Goal: Check status: Check status

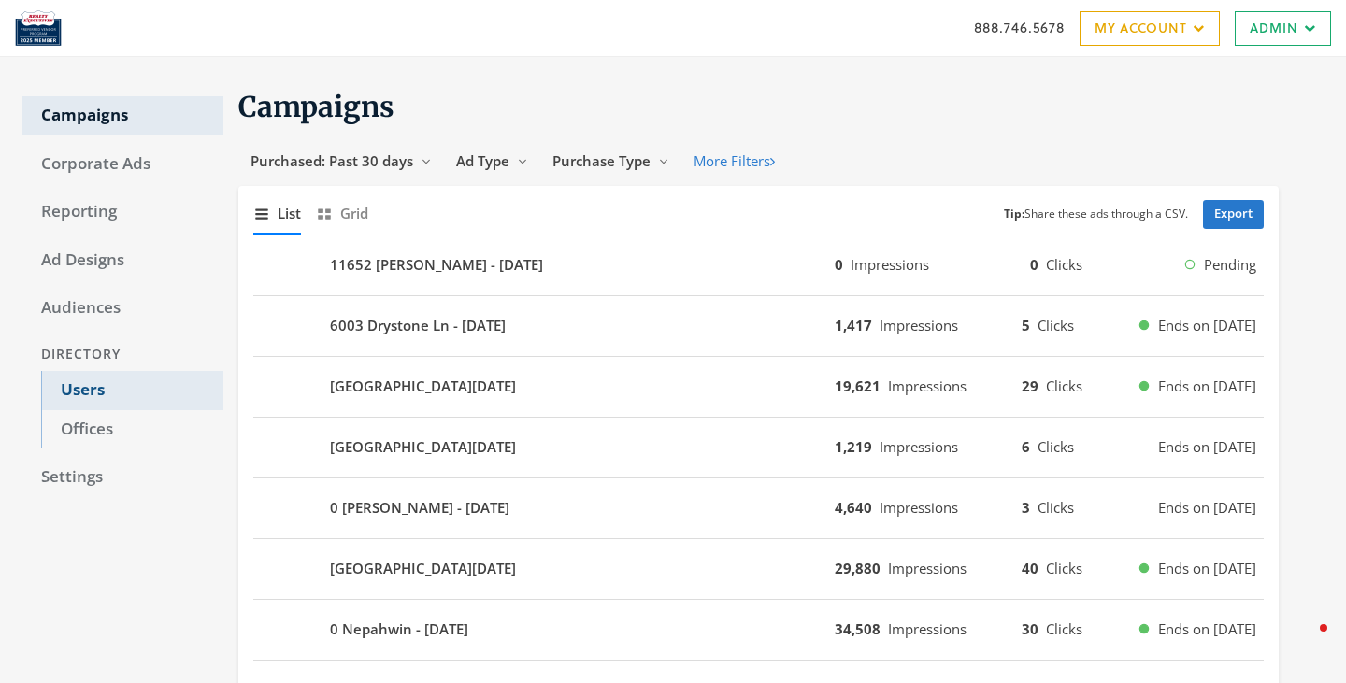
click at [100, 388] on link "Users" at bounding box center [132, 390] width 182 height 39
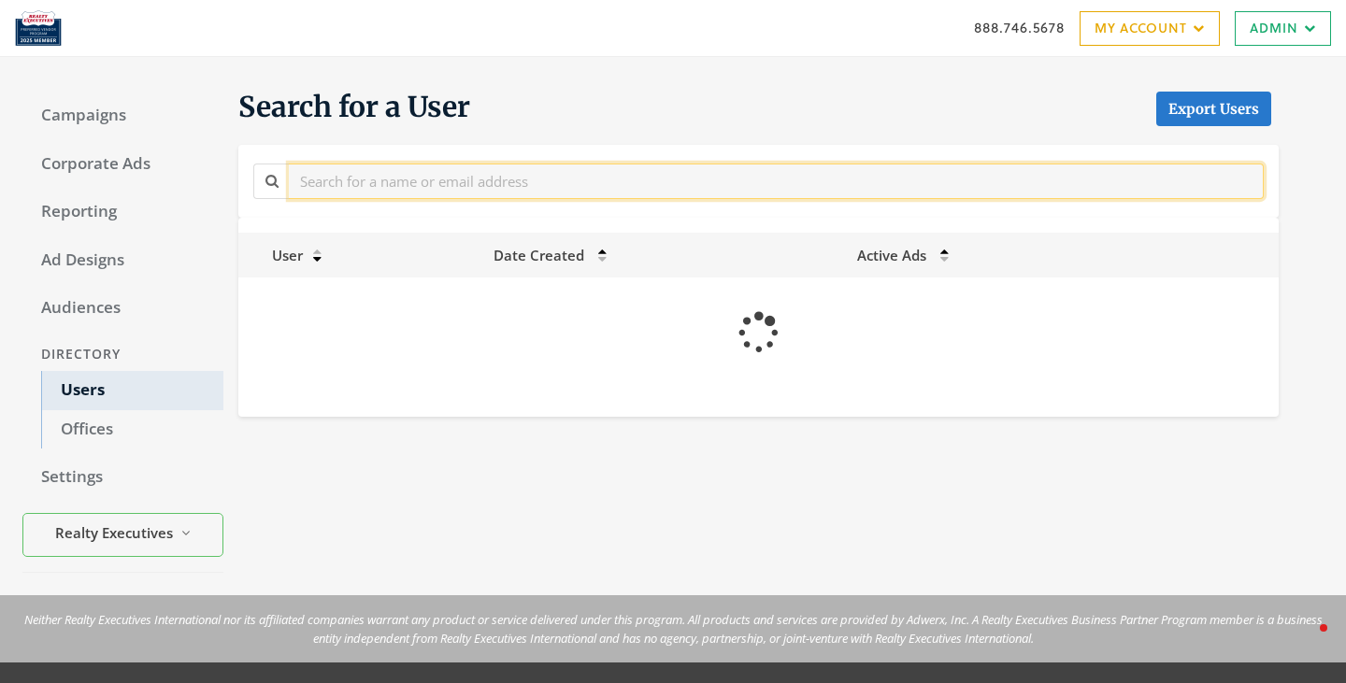
click at [351, 178] on input "text" at bounding box center [776, 181] width 975 height 35
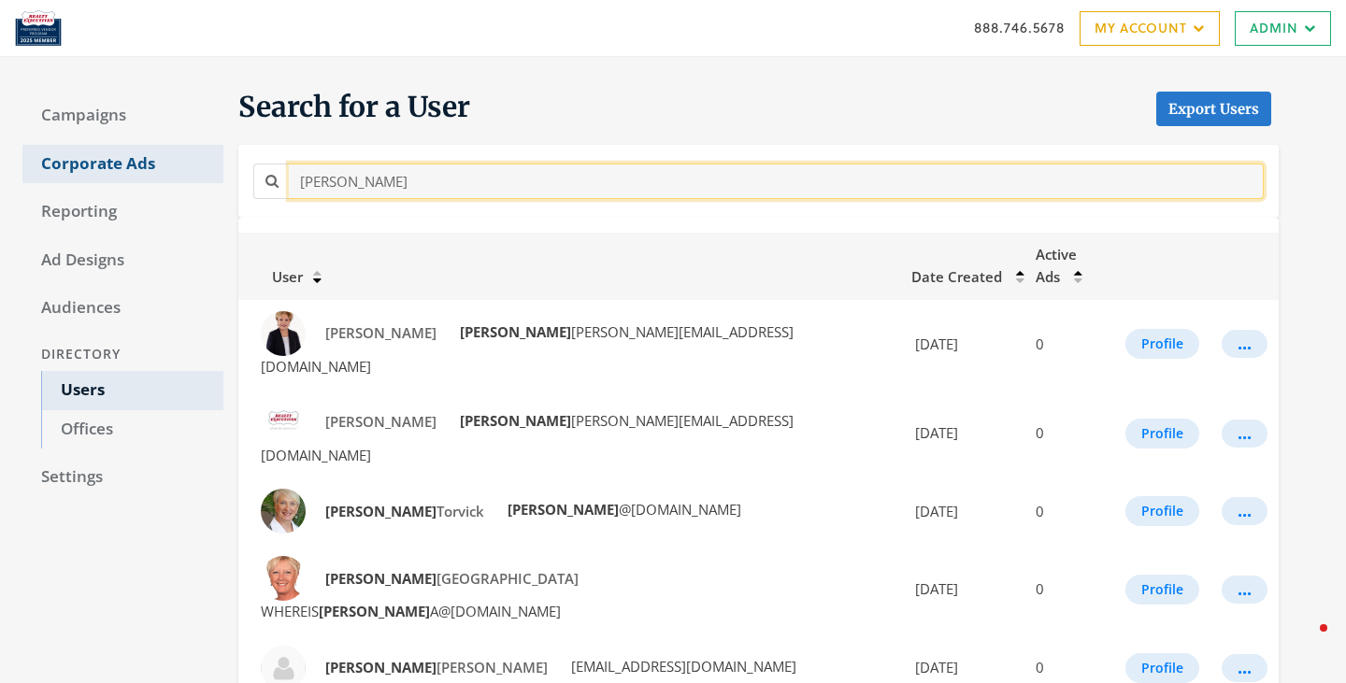
drag, startPoint x: 372, startPoint y: 179, endPoint x: 220, endPoint y: 174, distance: 152.4
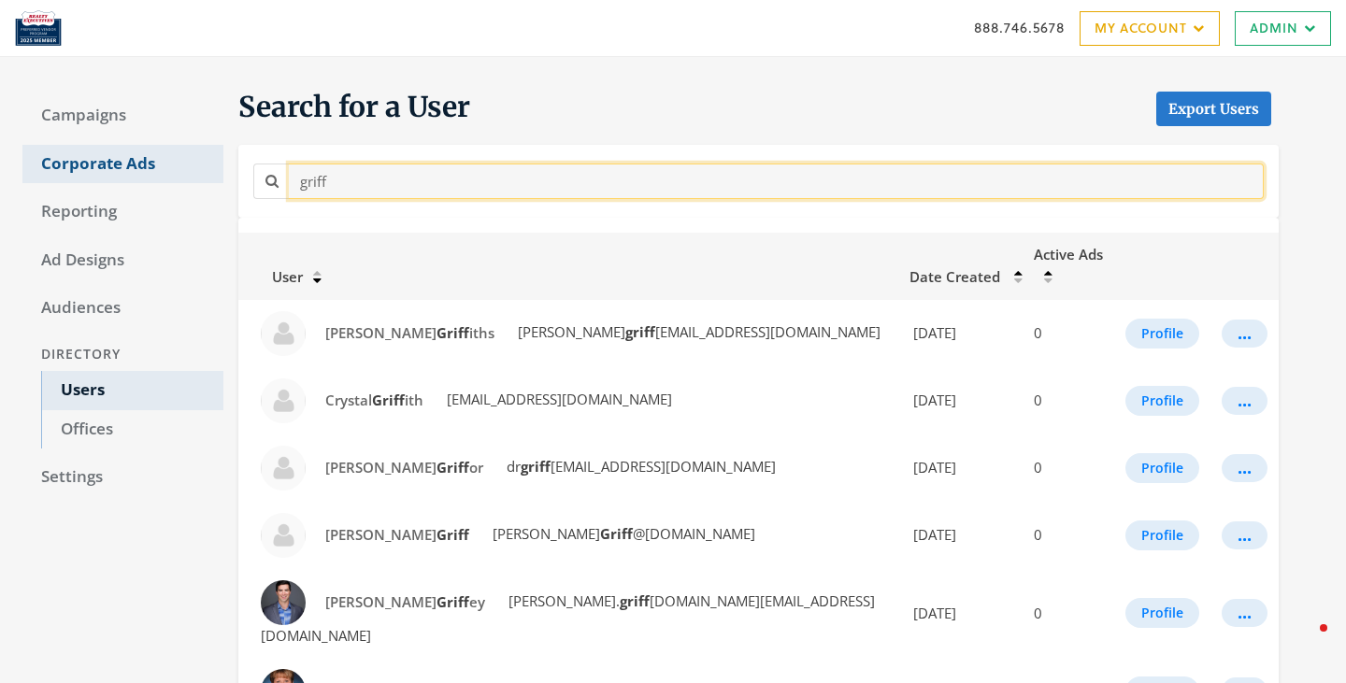
type input "griff"
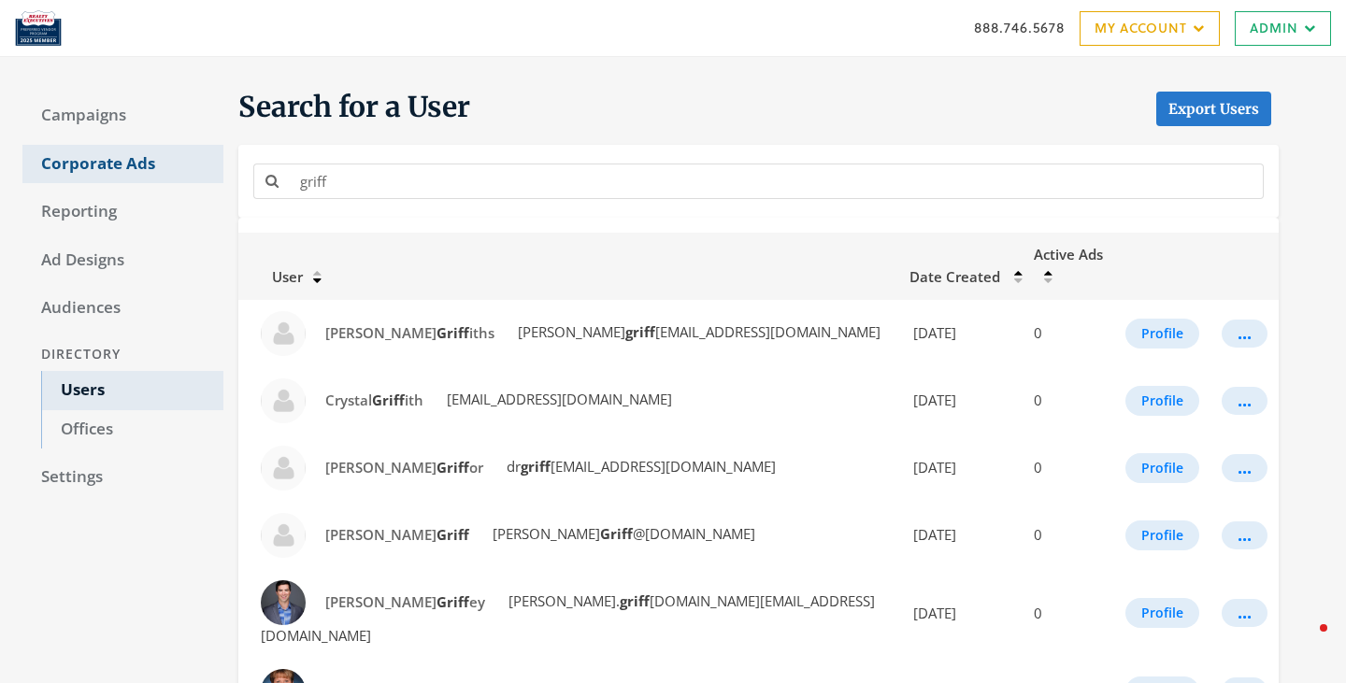
click at [120, 166] on link "Corporate Ads" at bounding box center [122, 164] width 201 height 39
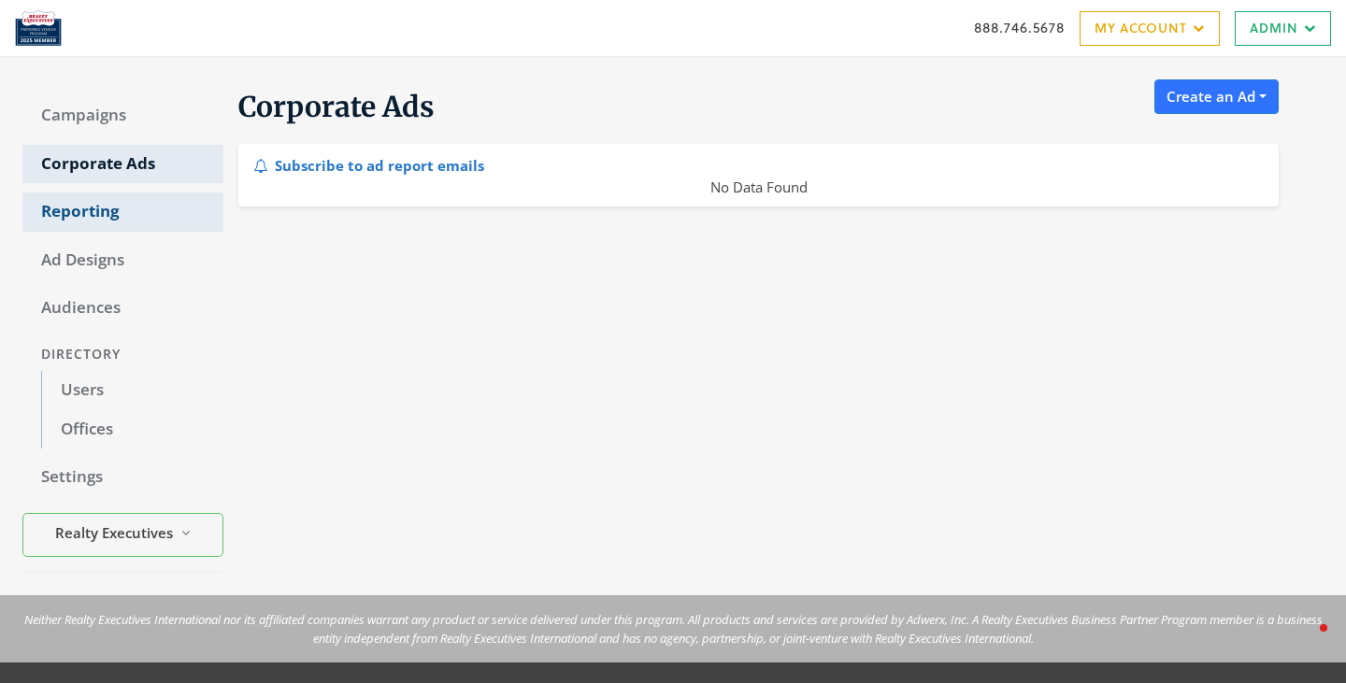
click at [86, 222] on link "Reporting" at bounding box center [122, 211] width 201 height 39
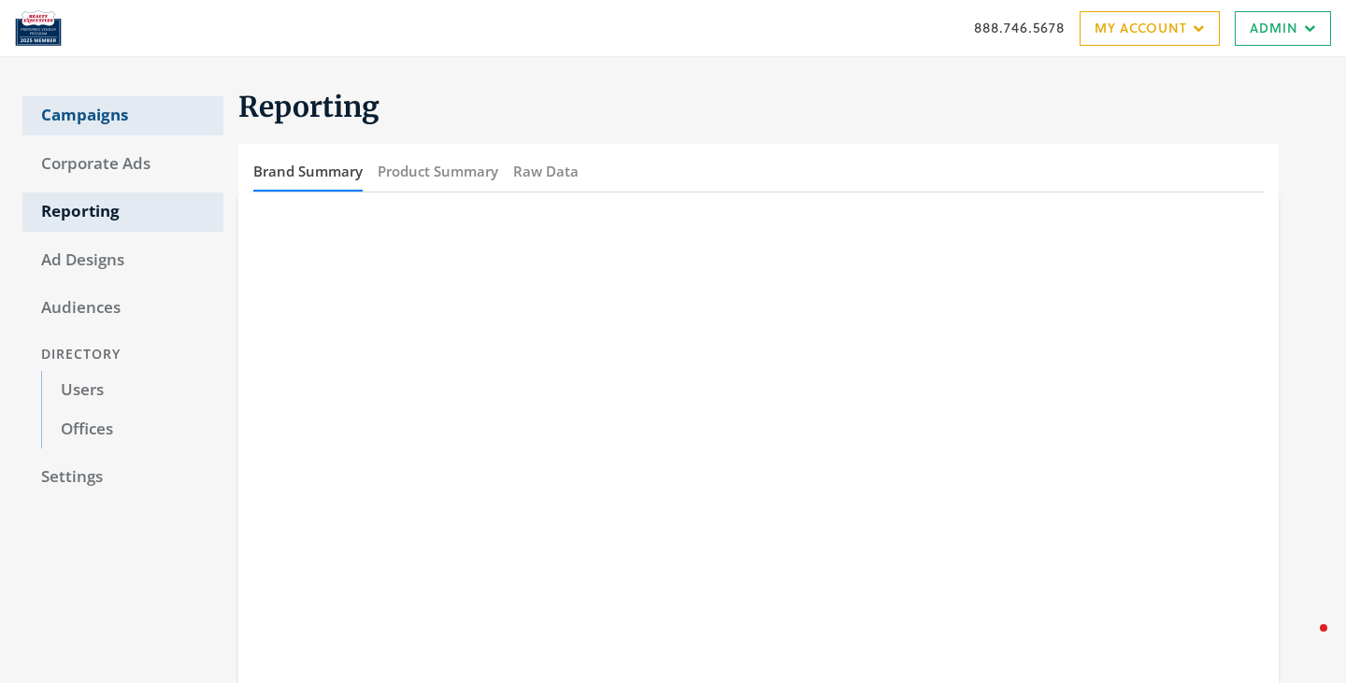
click at [116, 96] on link "Campaigns" at bounding box center [122, 115] width 201 height 39
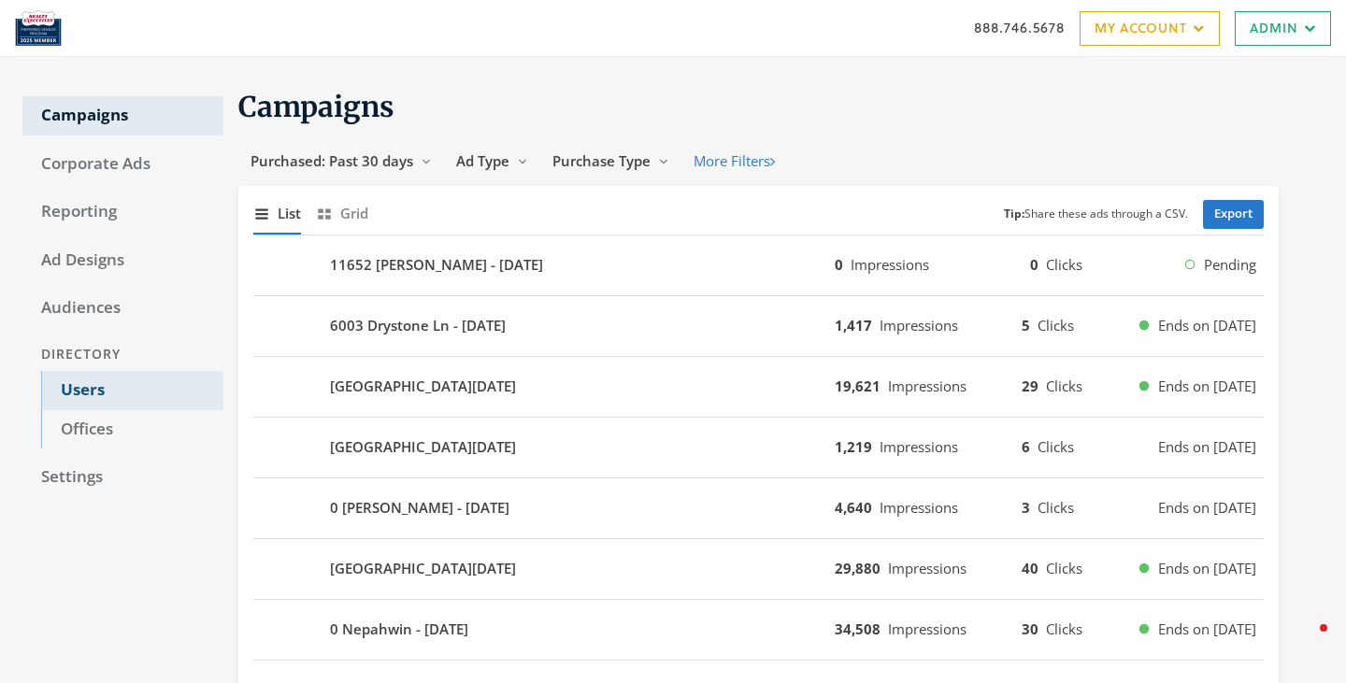
click at [92, 385] on link "Users" at bounding box center [132, 390] width 182 height 39
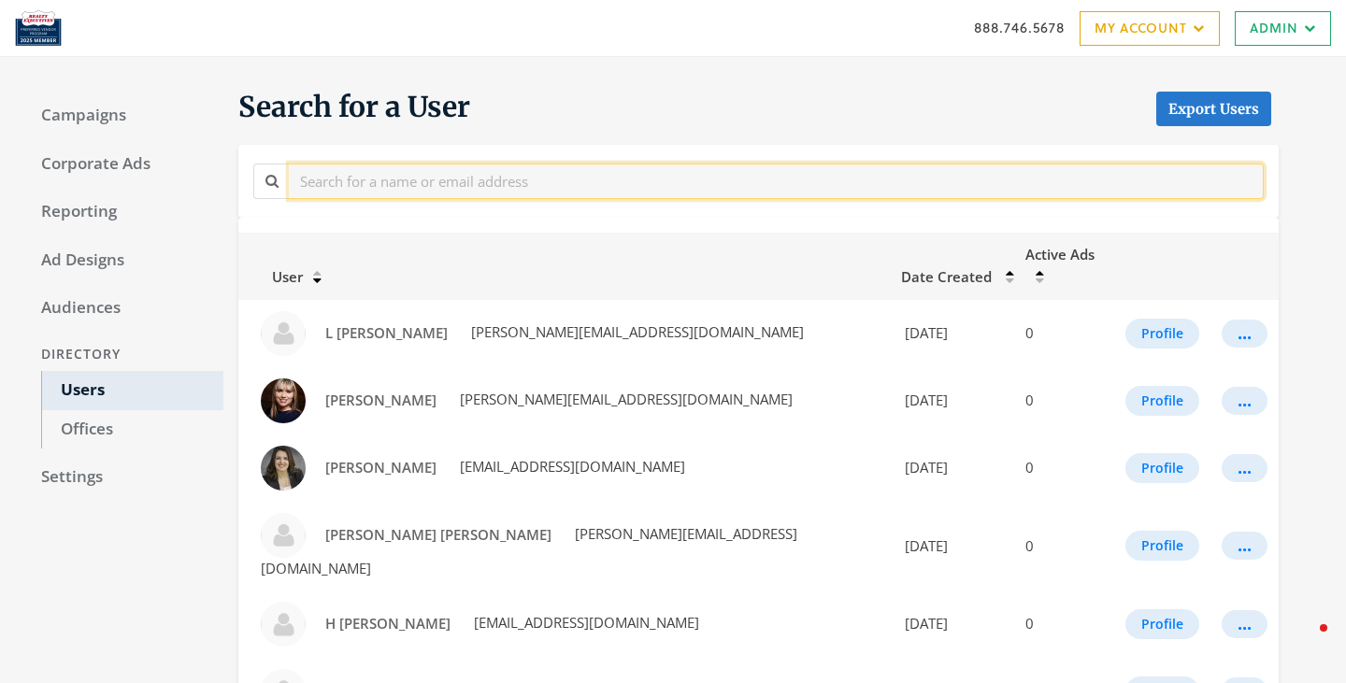
click at [555, 192] on input "text" at bounding box center [776, 181] width 975 height 35
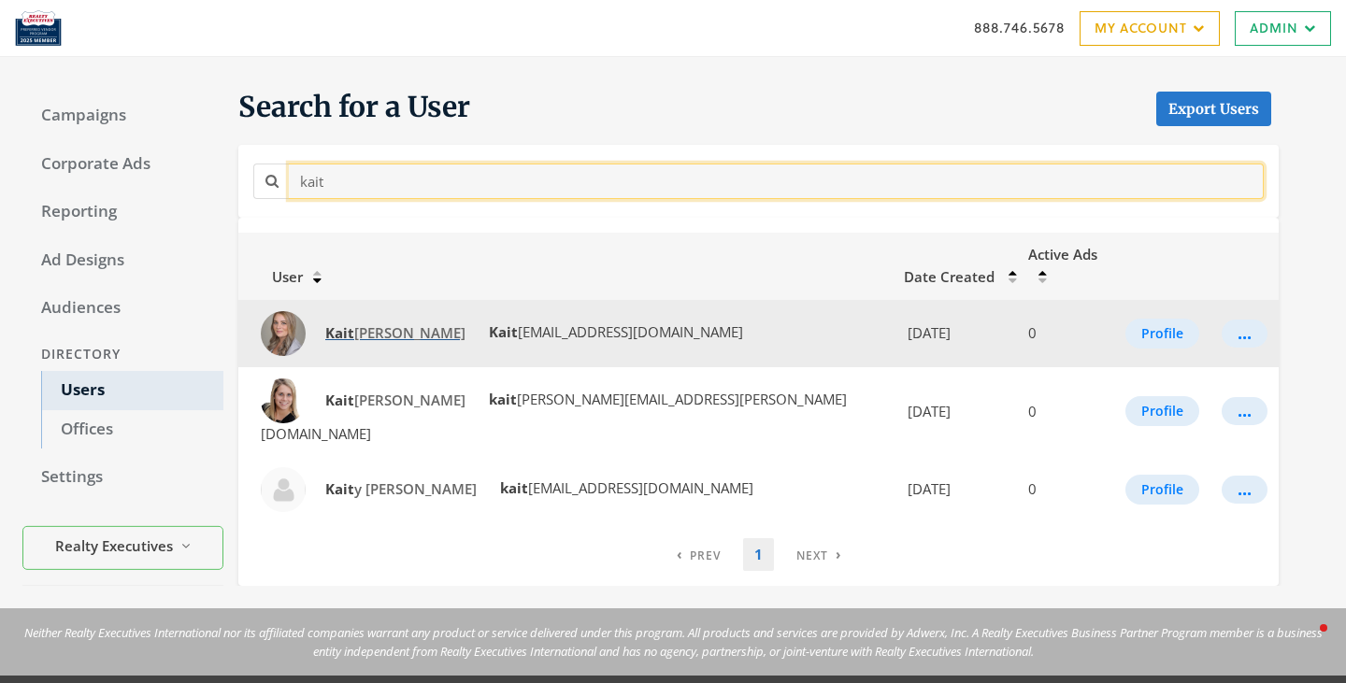
type input "kait"
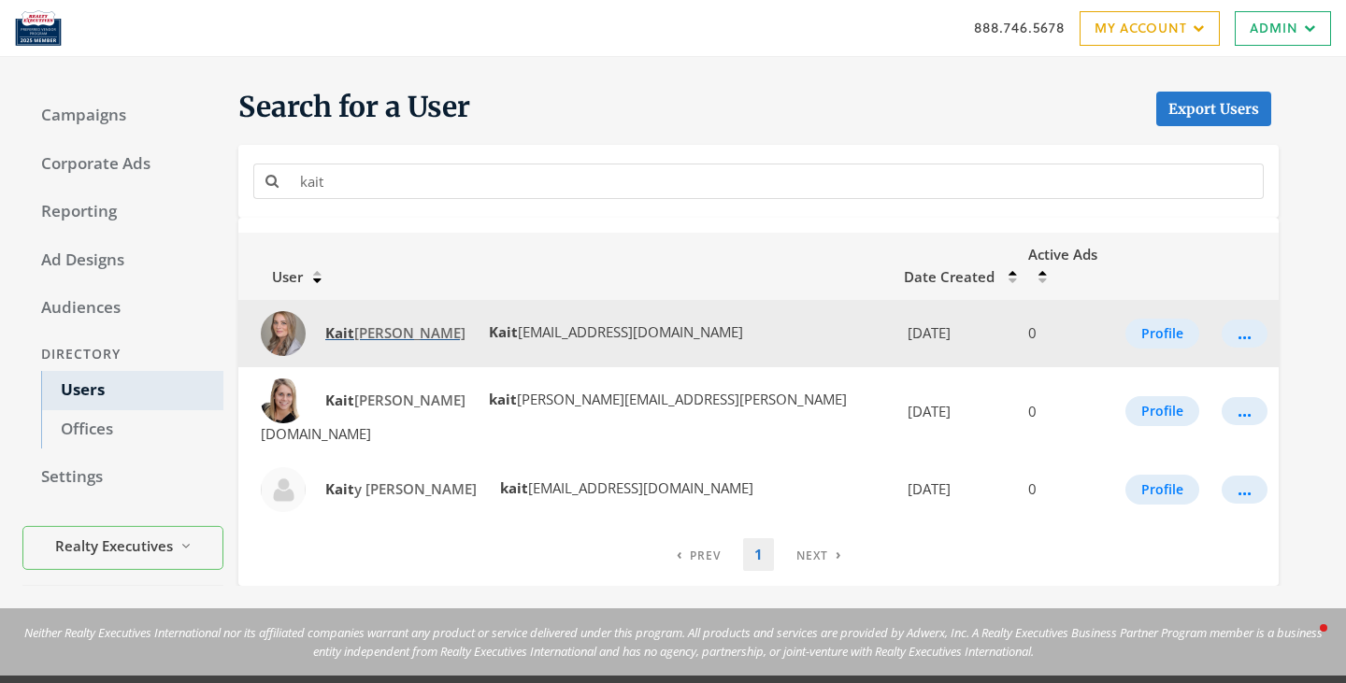
click at [356, 322] on link "[PERSON_NAME]" at bounding box center [395, 333] width 164 height 35
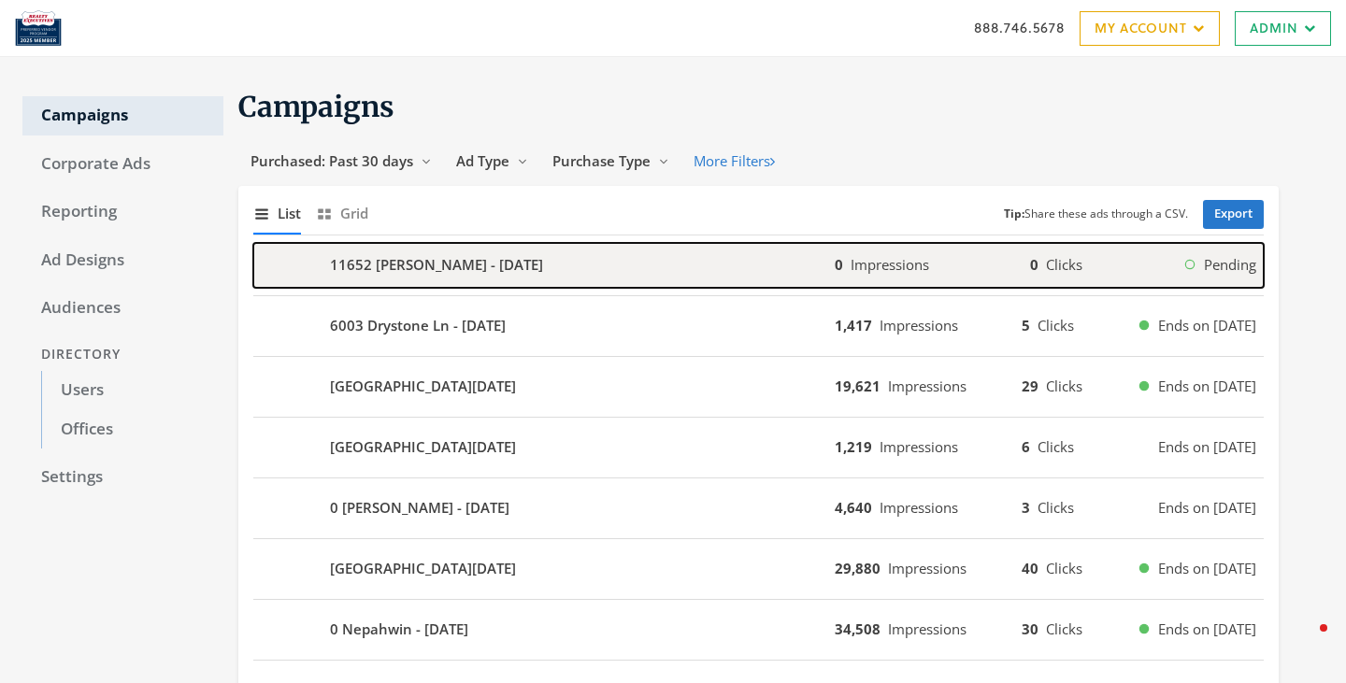
click at [511, 270] on b "11652 [PERSON_NAME] - [DATE]" at bounding box center [436, 264] width 213 height 21
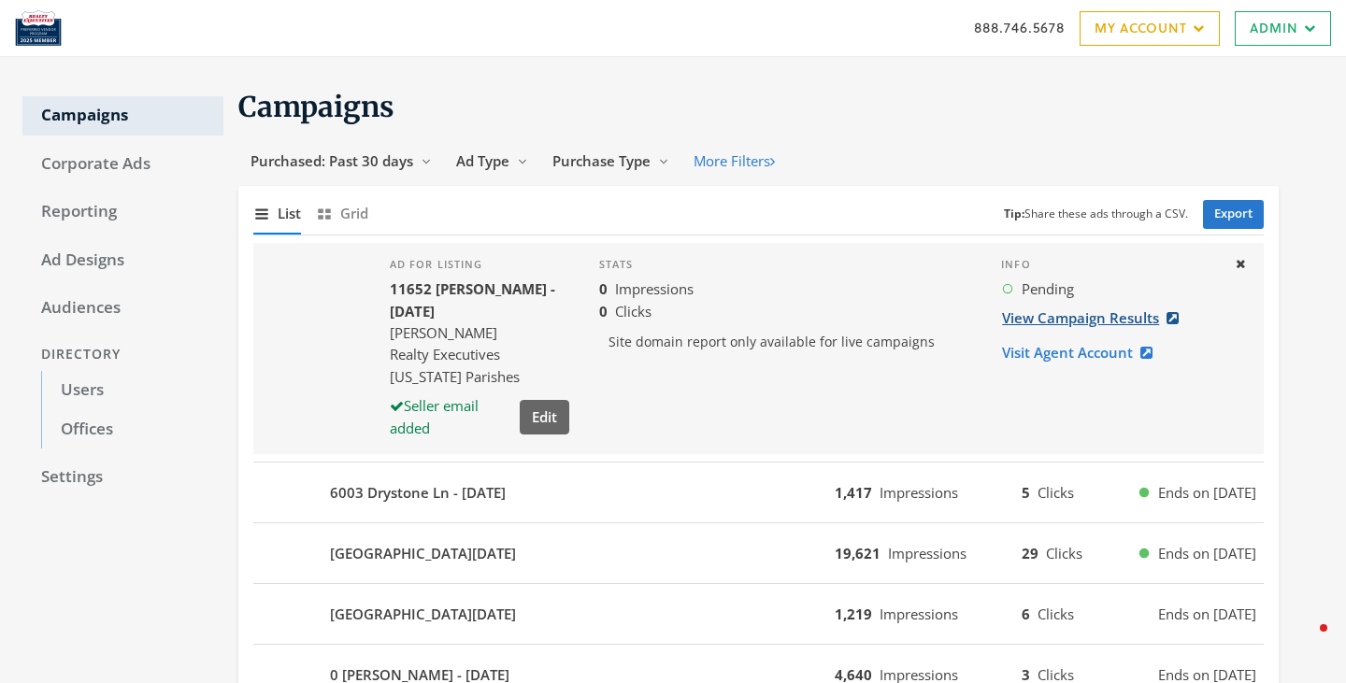
click at [1058, 308] on link "View Campaign Results" at bounding box center [1096, 318] width 190 height 35
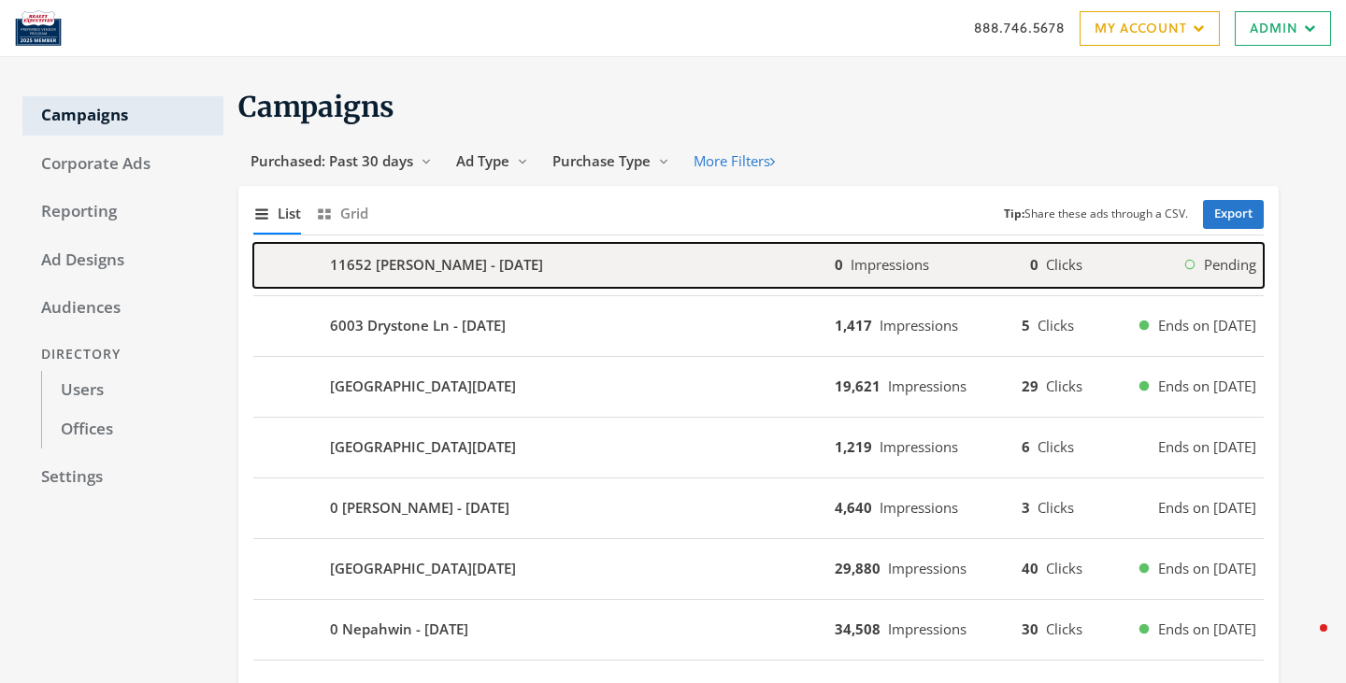
click at [464, 261] on b "11652 [PERSON_NAME] - [DATE]" at bounding box center [436, 264] width 213 height 21
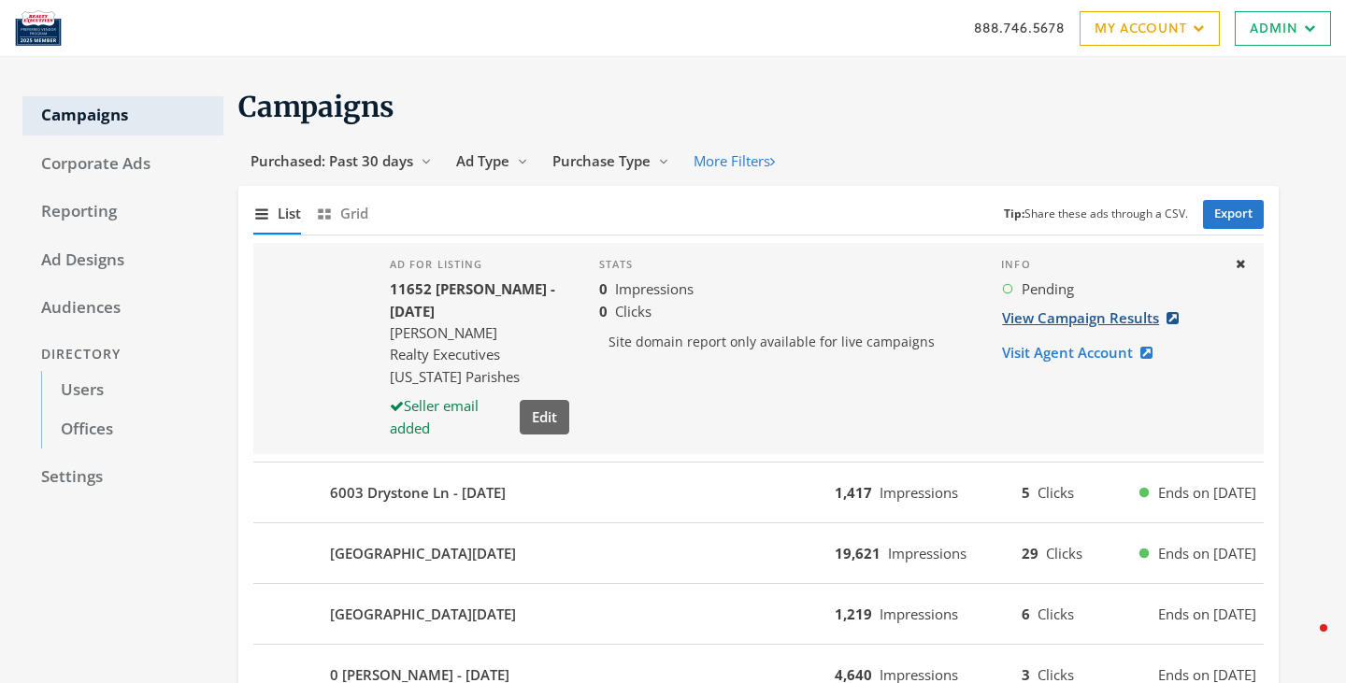
click at [1088, 323] on link "View Campaign Results" at bounding box center [1096, 318] width 190 height 35
